Goal: Task Accomplishment & Management: Manage account settings

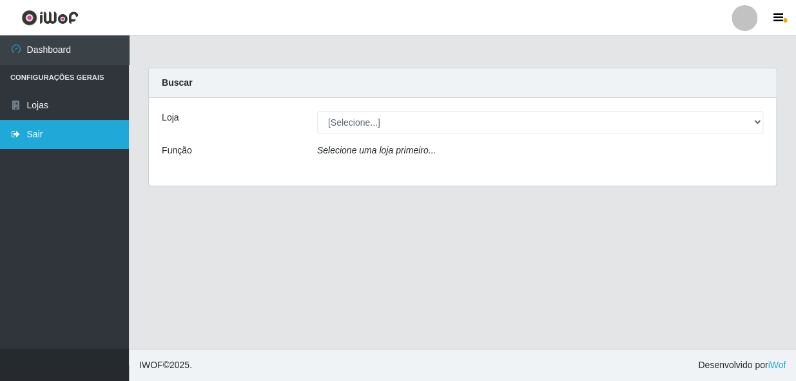
click at [72, 135] on link "Sair" at bounding box center [64, 134] width 129 height 29
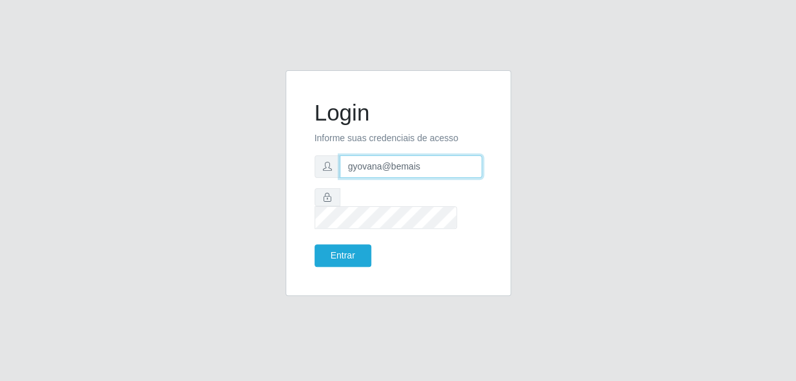
drag, startPoint x: 430, startPoint y: 179, endPoint x: 299, endPoint y: 171, distance: 131.7
click at [299, 171] on div "Login Informe suas credenciais de acesso gyovana@bemais Entrar" at bounding box center [398, 183] width 226 height 226
type input "[PERSON_NAME]"
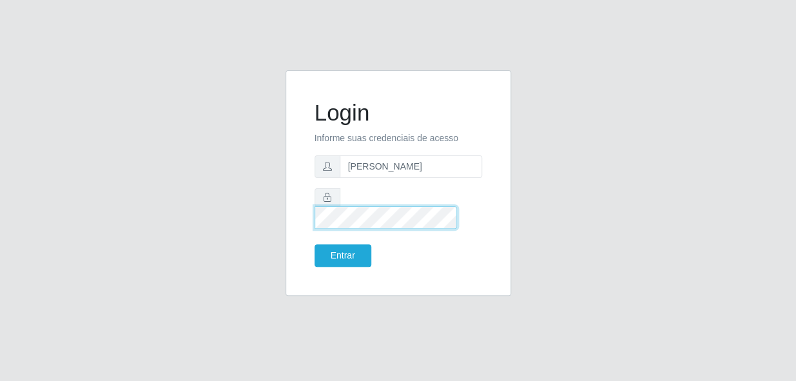
click at [291, 206] on div "Login Informe suas credenciais de acesso [PERSON_NAME] Entrar" at bounding box center [398, 183] width 226 height 226
click at [314, 244] on button "Entrar" at bounding box center [342, 255] width 57 height 23
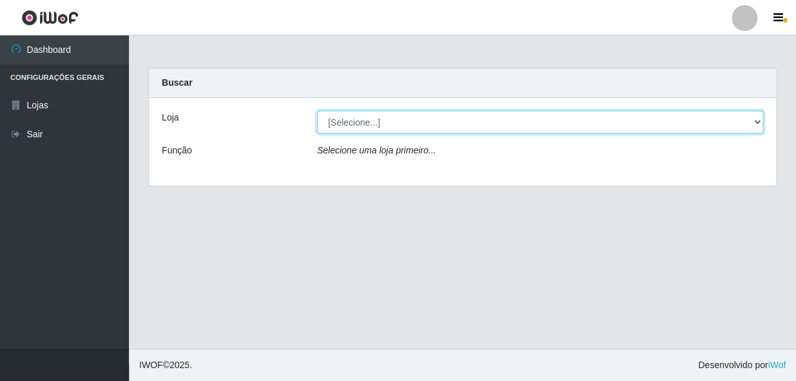
click at [398, 127] on select "[Selecione...] [PERSON_NAME]" at bounding box center [540, 122] width 446 height 23
select select "230"
click at [317, 111] on select "[Selecione...] [PERSON_NAME]" at bounding box center [540, 122] width 446 height 23
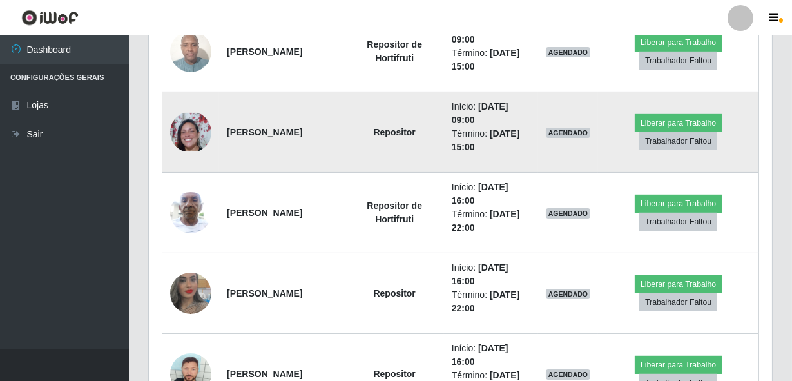
scroll to position [644, 0]
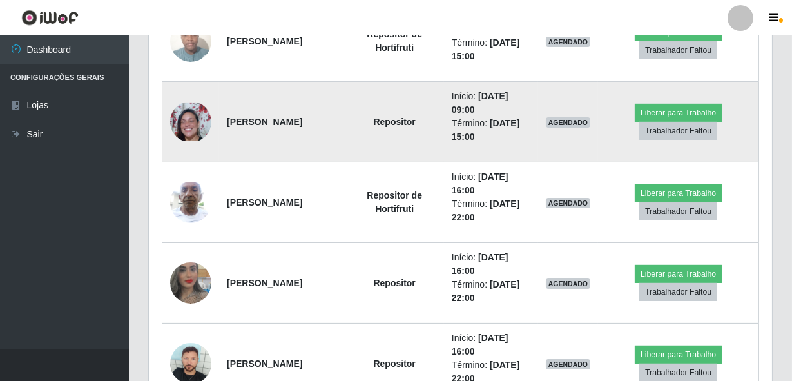
click at [197, 115] on img at bounding box center [190, 121] width 41 height 38
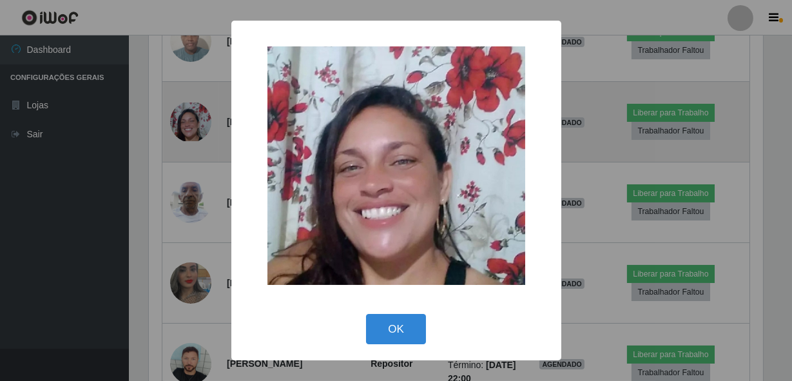
scroll to position [267, 617]
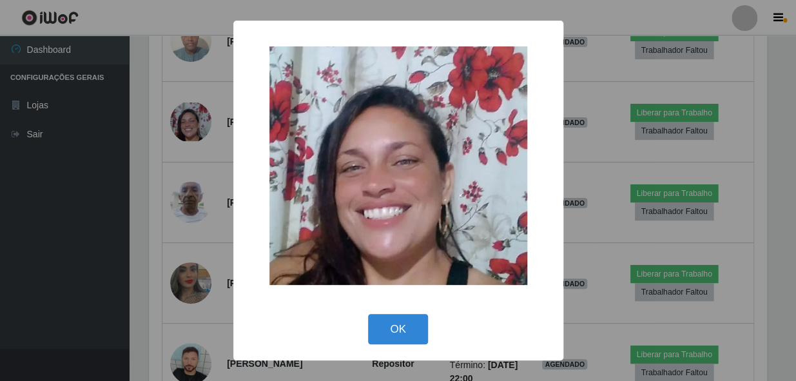
click at [180, 163] on div "× OK Cancel" at bounding box center [398, 190] width 796 height 381
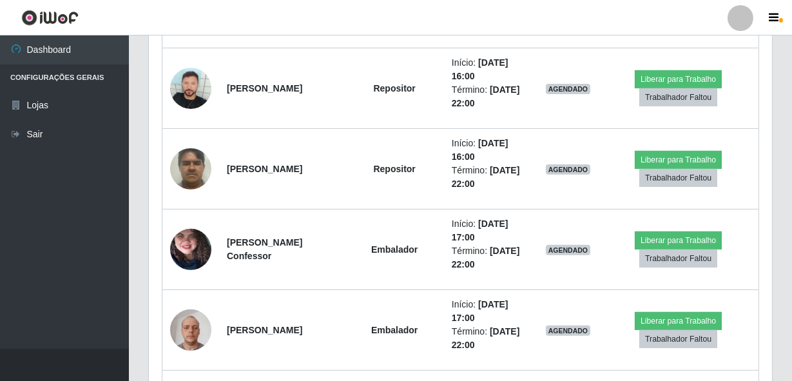
scroll to position [917, 0]
